Goal: Task Accomplishment & Management: Manage account settings

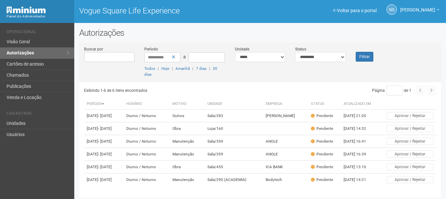
scroll to position [24, 0]
click at [56, 44] on link "Visão Geral" at bounding box center [37, 41] width 74 height 11
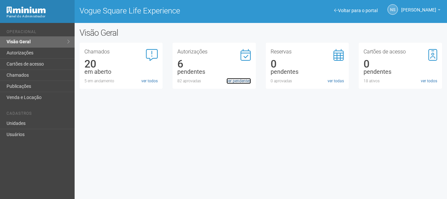
click at [235, 78] on link "ver pendentes" at bounding box center [238, 81] width 25 height 6
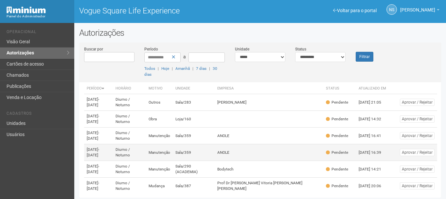
scroll to position [24, 0]
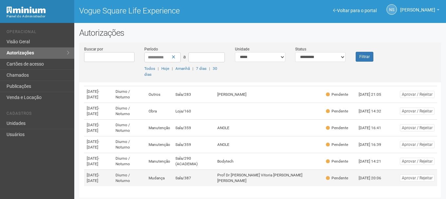
click at [262, 178] on td "Prof Dr [PERSON_NAME] Vitoria [PERSON_NAME] [PERSON_NAME]" at bounding box center [269, 178] width 109 height 17
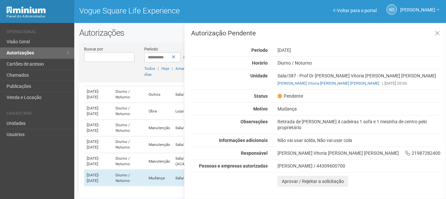
click at [290, 116] on div "Autorização Pendente Período [DATE] [GEOGRAPHIC_DATA] [GEOGRAPHIC_DATA] / [GEOG…" at bounding box center [316, 108] width 250 height 157
click at [291, 118] on div "Autorização Pendente Período [DATE] [GEOGRAPHIC_DATA] [GEOGRAPHIC_DATA] / [GEOG…" at bounding box center [316, 108] width 250 height 157
click at [291, 118] on div "Autorização Pendente Período 27/09/2025 Horário Diurno / Noturno Unidade Sala/3…" at bounding box center [316, 108] width 250 height 157
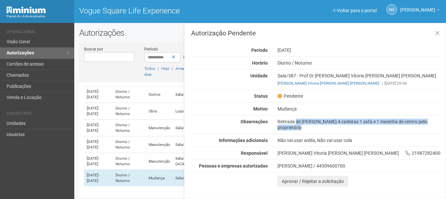
click at [291, 118] on div "Autorização Pendente Período 27/09/2025 Horário Diurno / Noturno Unidade Sala/3…" at bounding box center [316, 108] width 250 height 157
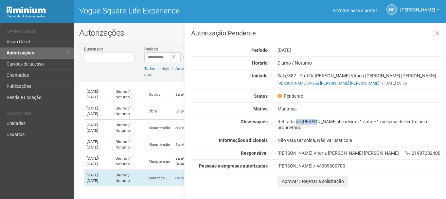
click at [291, 118] on div "Autorização Pendente Período 27/09/2025 Horário Diurno / Noturno Unidade Sala/3…" at bounding box center [316, 108] width 250 height 157
drag, startPoint x: 350, startPoint y: 84, endPoint x: 367, endPoint y: 83, distance: 16.4
click at [367, 83] on div "Maria Vitoria Campos Mamede Maia | 22/09/2025 20:06" at bounding box center [359, 83] width 163 height 6
click at [383, 84] on div "Maria Vitoria Campos Mamede Maia | 22/09/2025 20:06" at bounding box center [359, 83] width 163 height 6
click at [319, 120] on div "Retirada de uma mesa 4 cadeiras 1 sofa e 1 mesinha de centro pelo proprietário" at bounding box center [359, 124] width 173 height 12
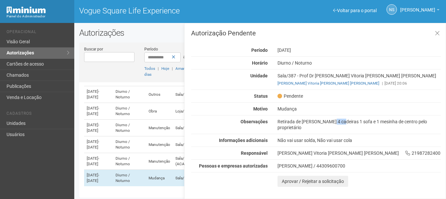
click at [319, 120] on div "Retirada de uma mesa 4 cadeiras 1 sofa e 1 mesinha de centro pelo proprietário" at bounding box center [359, 124] width 173 height 12
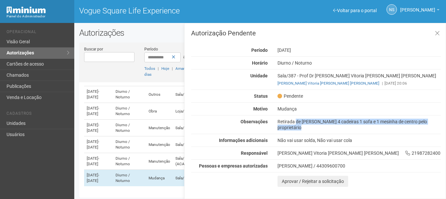
click at [319, 120] on div "Retirada de uma mesa 4 cadeiras 1 sofa e 1 mesinha de centro pelo proprietário" at bounding box center [359, 124] width 173 height 12
click at [437, 35] on icon at bounding box center [437, 33] width 5 height 7
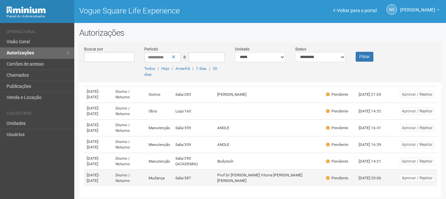
click at [243, 181] on td "Prof Dr [PERSON_NAME] [PERSON_NAME]" at bounding box center [269, 178] width 109 height 17
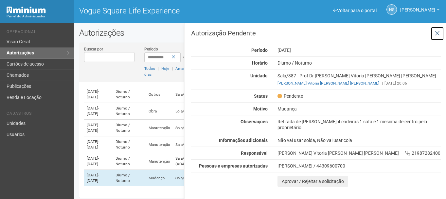
click at [443, 28] on button at bounding box center [437, 34] width 13 height 14
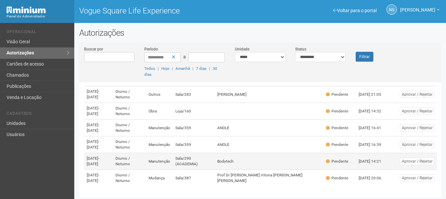
click at [212, 161] on td "Sala/290 (ACADEMIA)" at bounding box center [194, 161] width 42 height 17
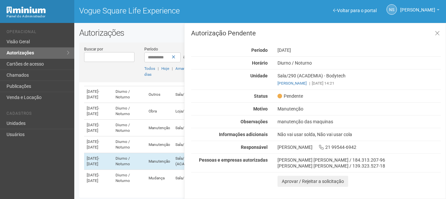
click at [321, 120] on div "manutenção das maquinas" at bounding box center [359, 121] width 173 height 6
click at [348, 120] on div "manutenção das maquinas" at bounding box center [359, 121] width 173 height 6
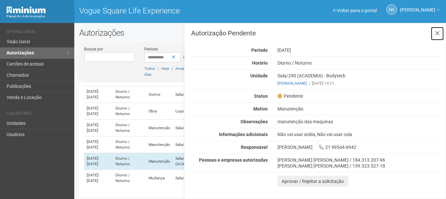
click at [437, 31] on icon at bounding box center [437, 33] width 5 height 7
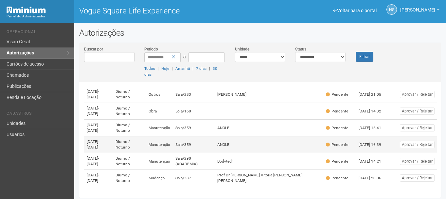
click at [215, 146] on td "Sala/359" at bounding box center [194, 144] width 42 height 17
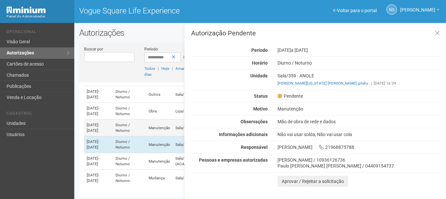
click at [113, 123] on td "22/09/2025 - 30/11/2025" at bounding box center [98, 127] width 29 height 17
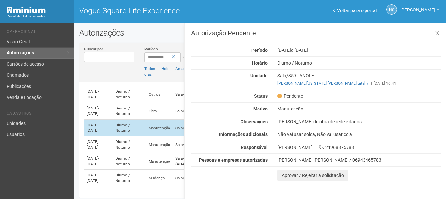
click at [113, 135] on td "22/09/2025 - 30/11/2025" at bounding box center [98, 127] width 29 height 17
click at [113, 121] on td "22/09/2025 - 30/11/2025" at bounding box center [98, 127] width 29 height 17
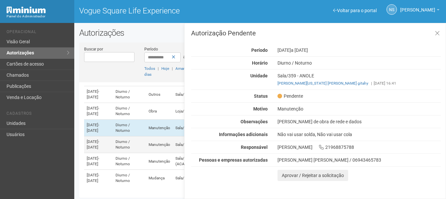
click at [113, 140] on td "22/09/2025 - 30/11/2025" at bounding box center [98, 144] width 29 height 17
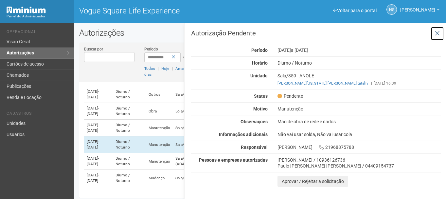
click at [436, 34] on icon at bounding box center [437, 33] width 5 height 7
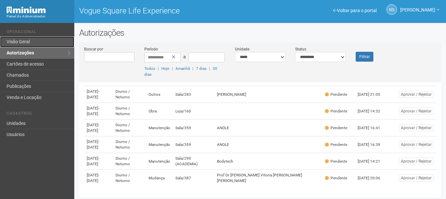
click at [40, 45] on link "Visão Geral" at bounding box center [37, 41] width 74 height 11
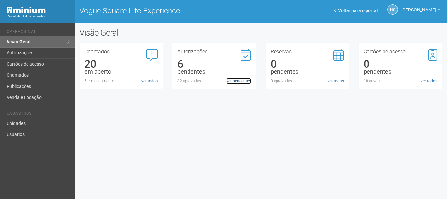
click at [233, 82] on link "ver pendentes" at bounding box center [238, 81] width 25 height 6
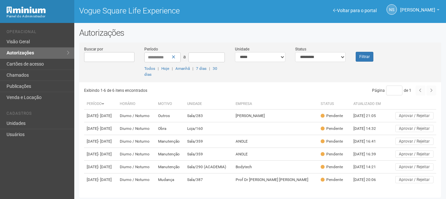
click at [223, 25] on div "**********" at bounding box center [223, 112] width 446 height 178
click at [33, 44] on link "Visão Geral" at bounding box center [37, 41] width 74 height 11
